Goal: Information Seeking & Learning: Learn about a topic

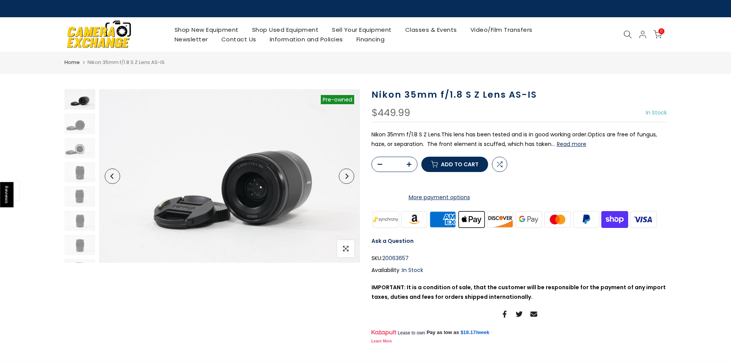
click at [574, 146] on button "Read more" at bounding box center [571, 144] width 30 height 7
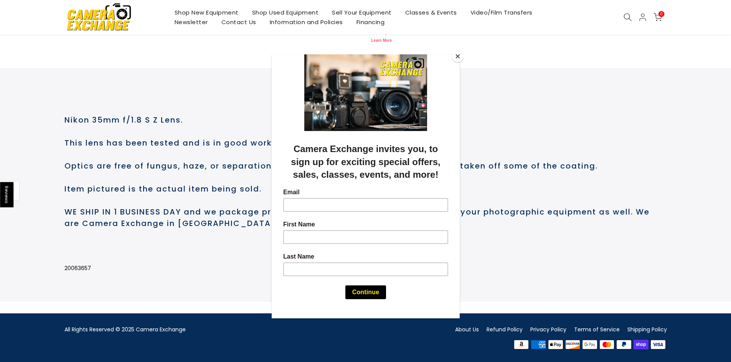
scroll to position [332, 0]
click at [459, 55] on button "Close" at bounding box center [458, 57] width 12 height 12
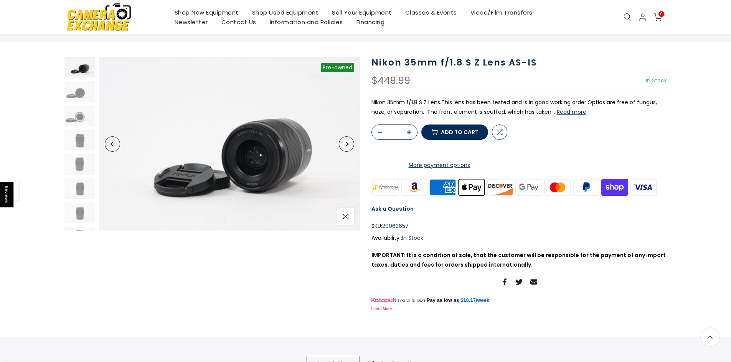
scroll to position [0, 0]
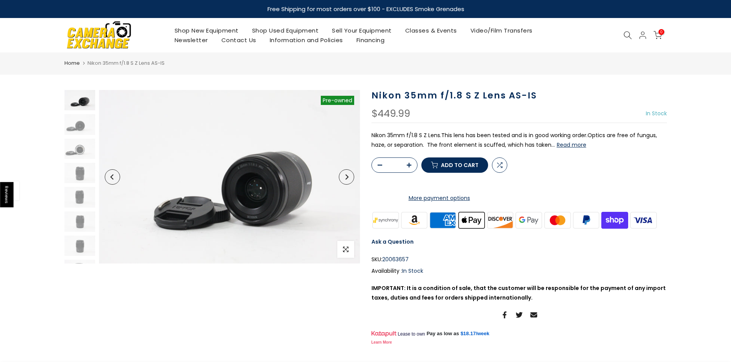
click at [349, 181] on button "Next" at bounding box center [346, 176] width 15 height 15
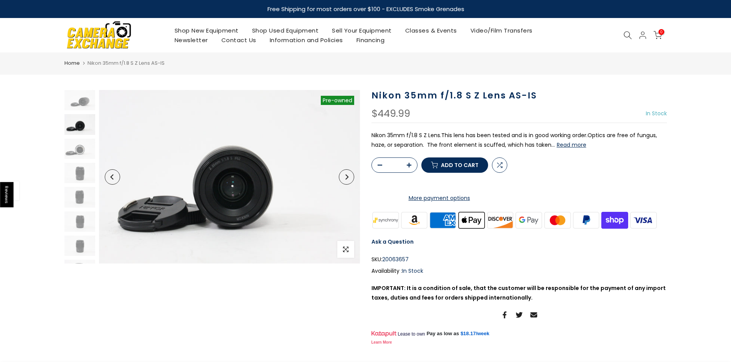
click at [349, 181] on button "Next" at bounding box center [346, 176] width 15 height 15
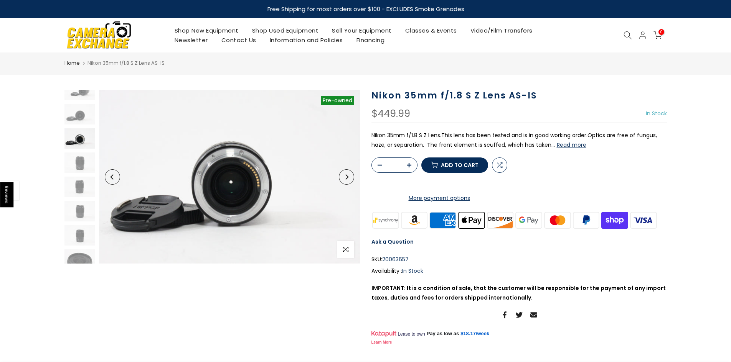
click at [349, 181] on button "Next" at bounding box center [346, 176] width 15 height 15
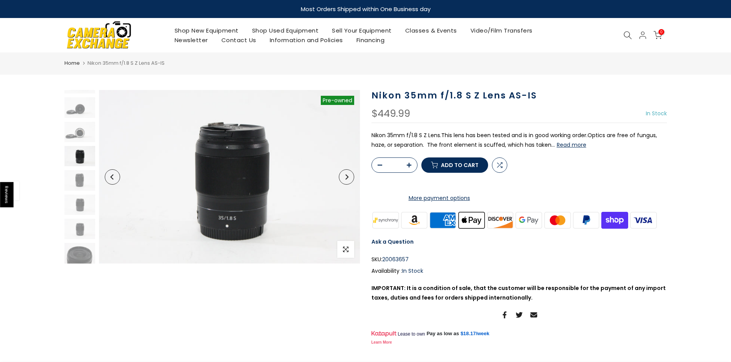
click at [349, 181] on button "Next" at bounding box center [346, 176] width 15 height 15
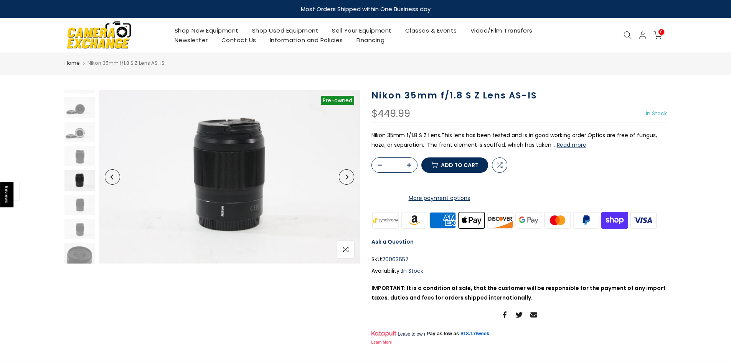
click at [349, 181] on button "Next" at bounding box center [346, 176] width 15 height 15
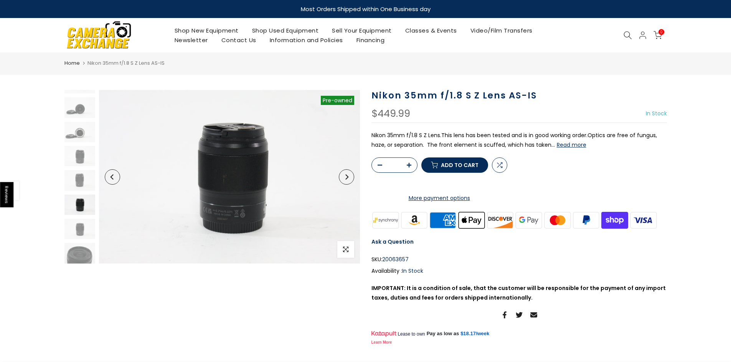
click at [349, 181] on button "Next" at bounding box center [346, 176] width 15 height 15
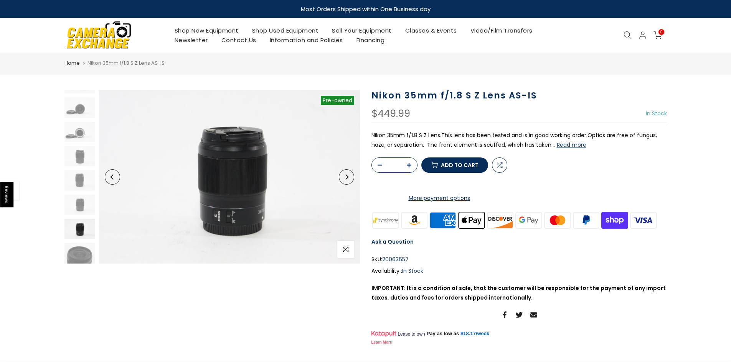
click at [349, 181] on button "Next" at bounding box center [346, 176] width 15 height 15
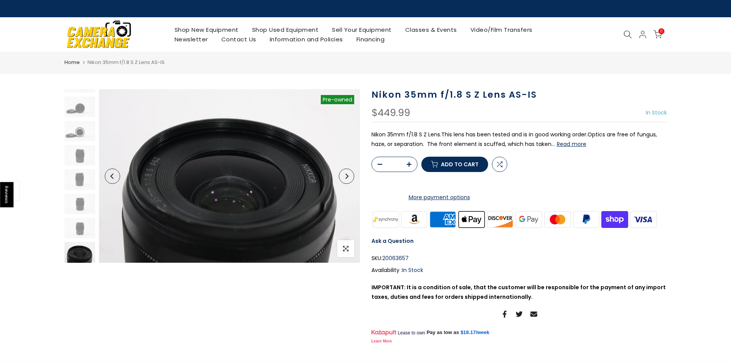
click at [349, 181] on button "Next" at bounding box center [346, 176] width 15 height 15
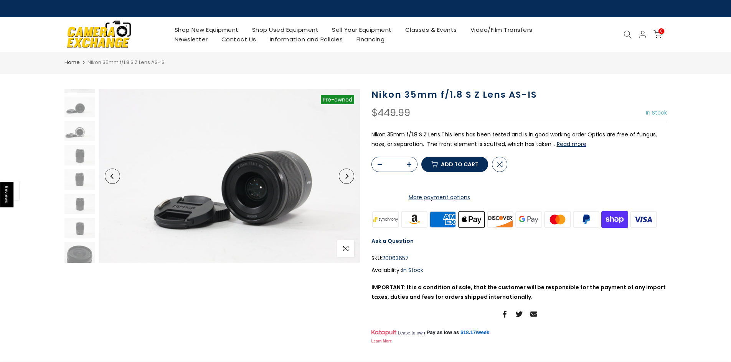
scroll to position [0, 0]
click at [349, 181] on button "Next" at bounding box center [346, 176] width 15 height 15
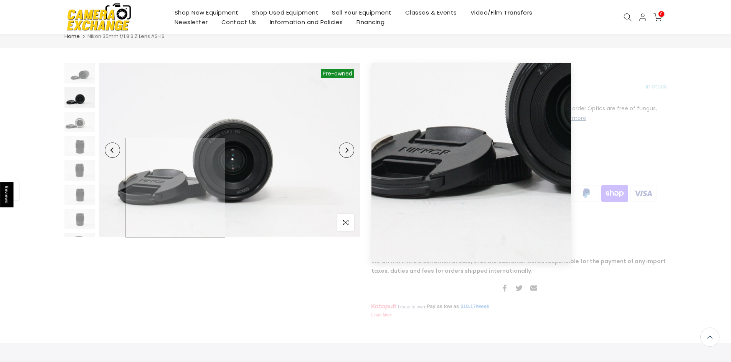
scroll to position [26, 0]
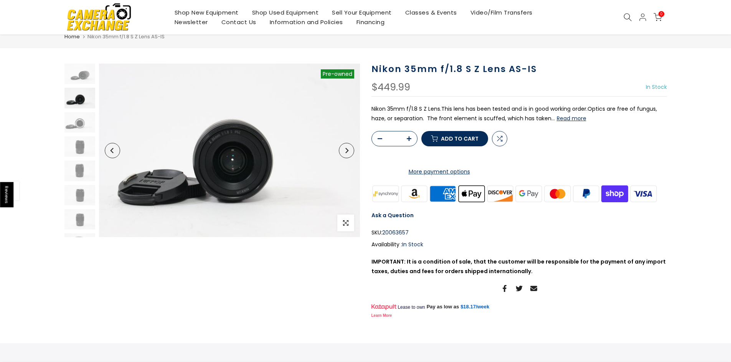
click at [571, 118] on button "Read more" at bounding box center [571, 118] width 30 height 7
